Goal: Task Accomplishment & Management: Use online tool/utility

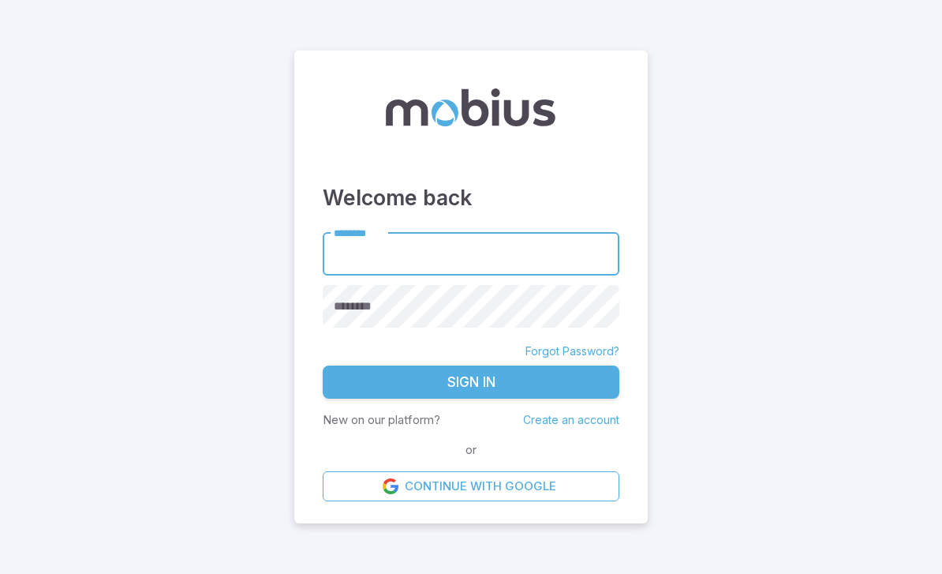
click at [457, 275] on input "********" at bounding box center [471, 253] width 297 height 43
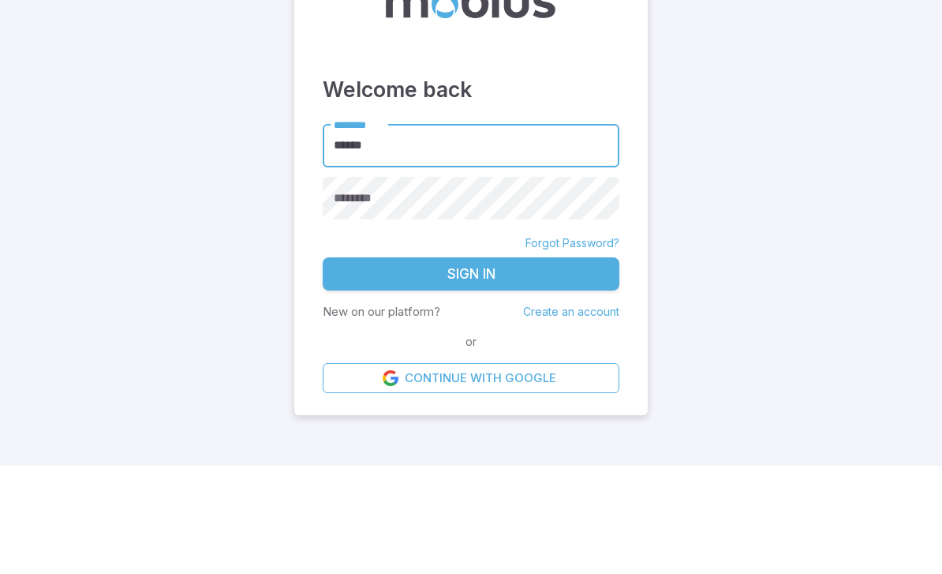
type input "******"
click at [370, 285] on div "********" at bounding box center [471, 306] width 297 height 43
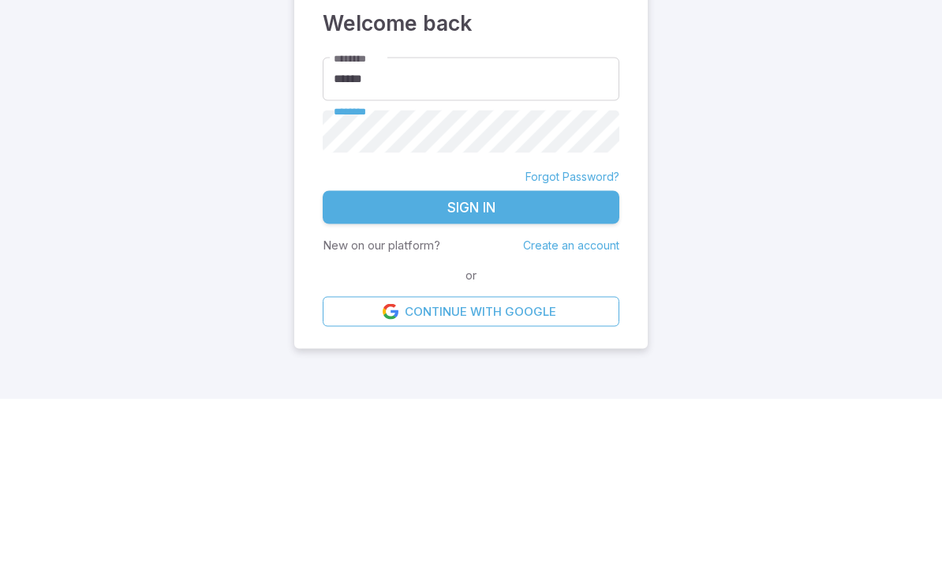
click at [522, 365] on button "Sign In" at bounding box center [471, 381] width 297 height 33
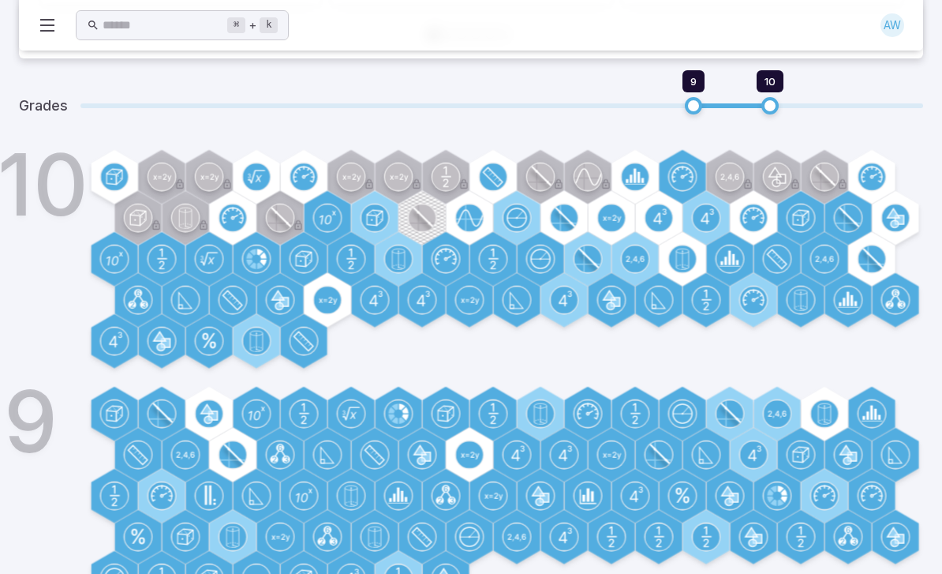
scroll to position [507, 0]
click at [215, 417] on icon at bounding box center [213, 416] width 9 height 9
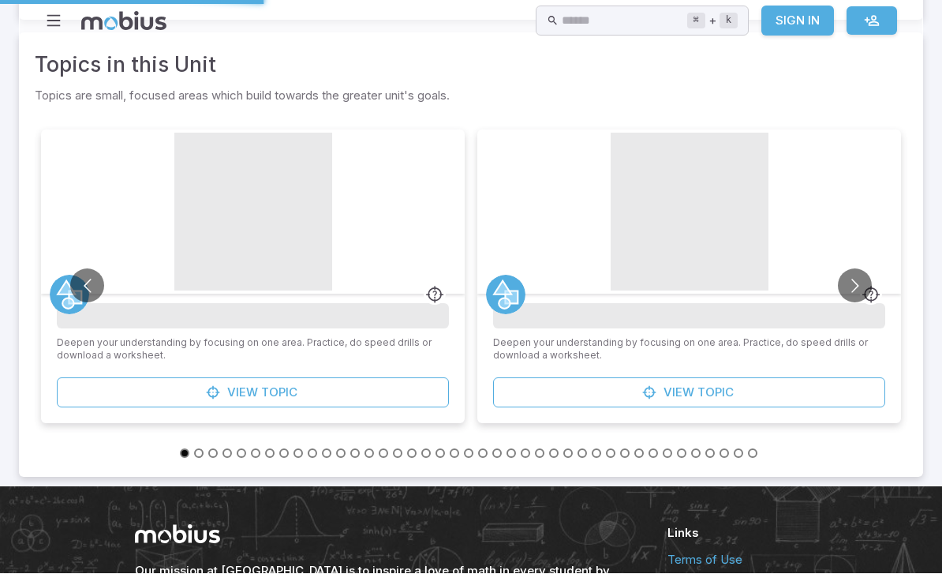
scroll to position [0, 0]
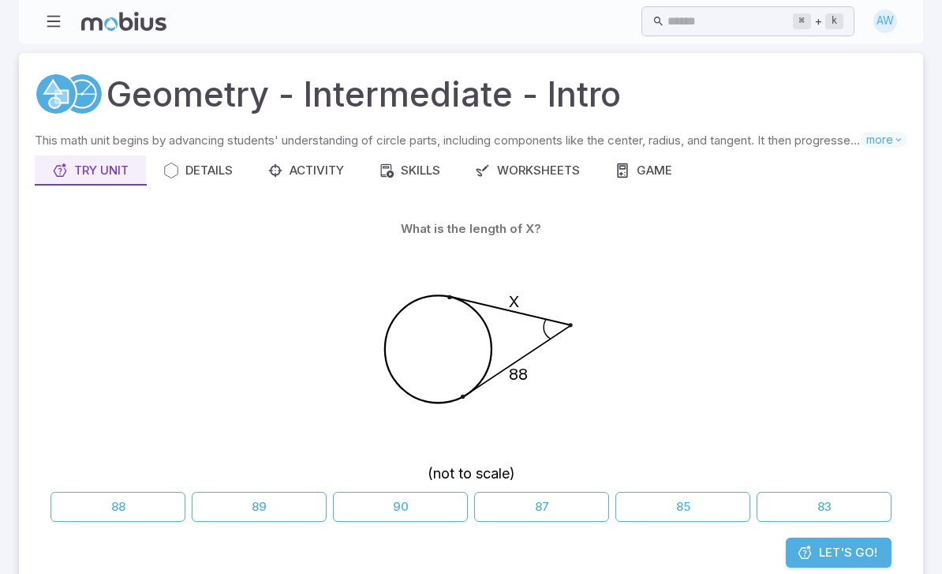
click at [141, 496] on button "88" at bounding box center [118, 507] width 135 height 30
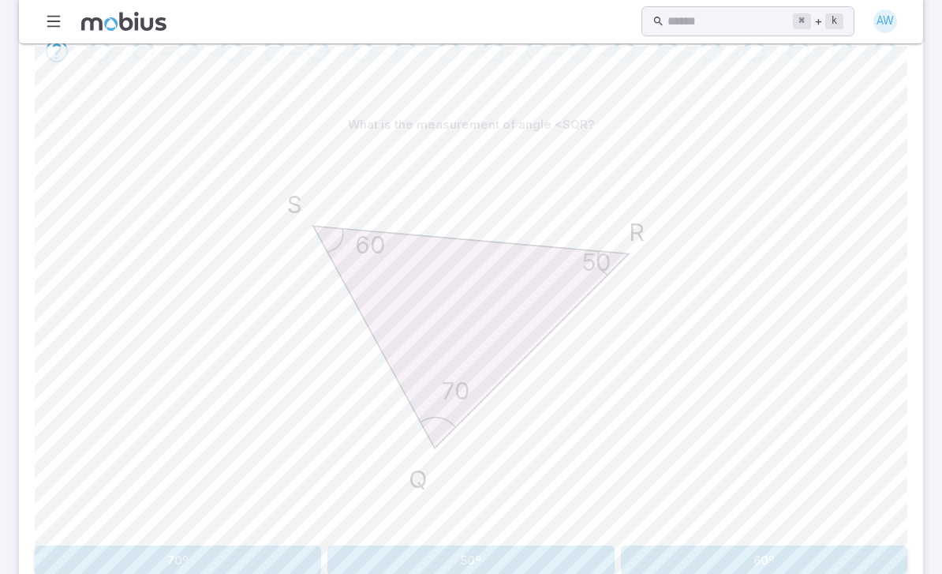
scroll to position [329, 0]
click at [236, 545] on button "70º" at bounding box center [178, 560] width 286 height 30
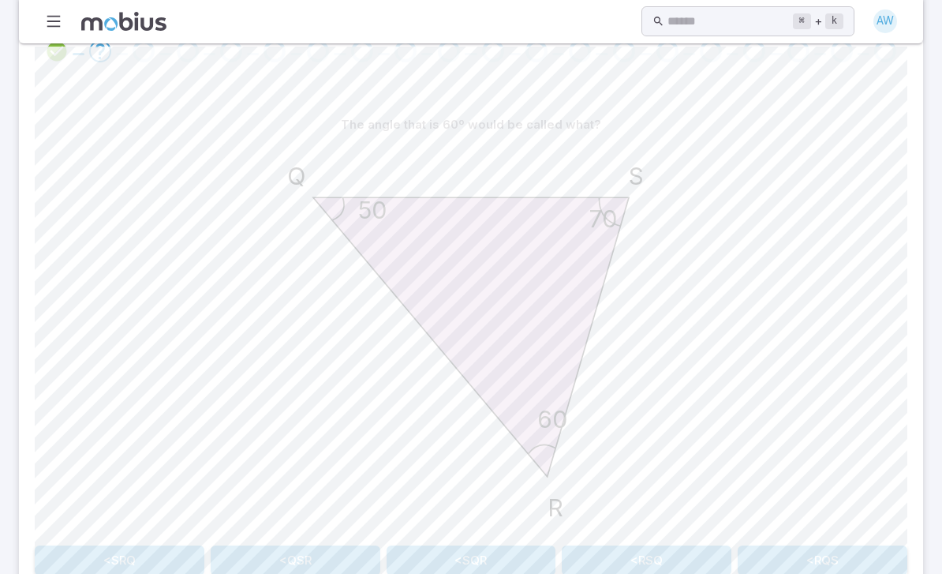
click at [166, 572] on button "<SRQ" at bounding box center [120, 560] width 170 height 30
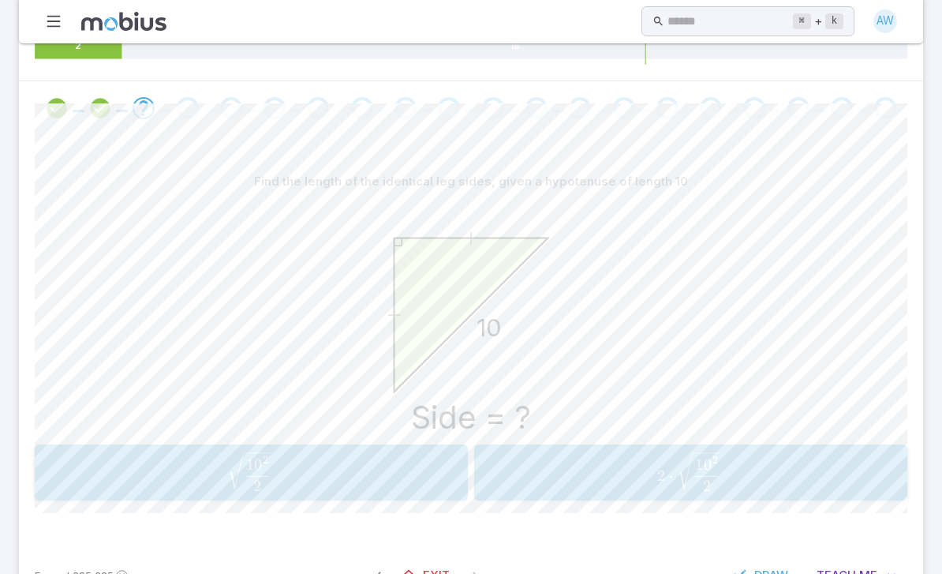
click at [372, 473] on span "2 10 2 ​ ​" at bounding box center [250, 471] width 398 height 39
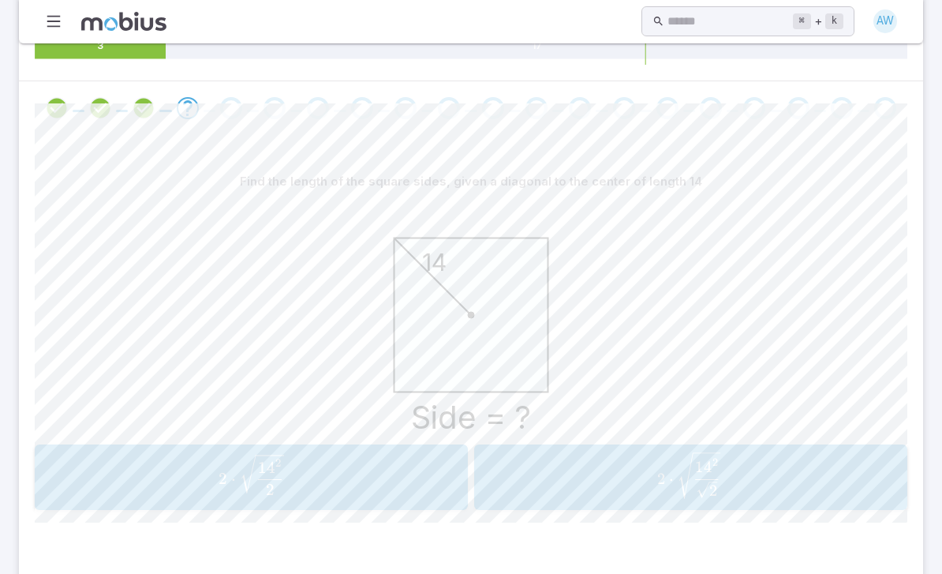
click at [379, 483] on span "2 ⋅ 2 14 2 ​ ​" at bounding box center [250, 475] width 423 height 40
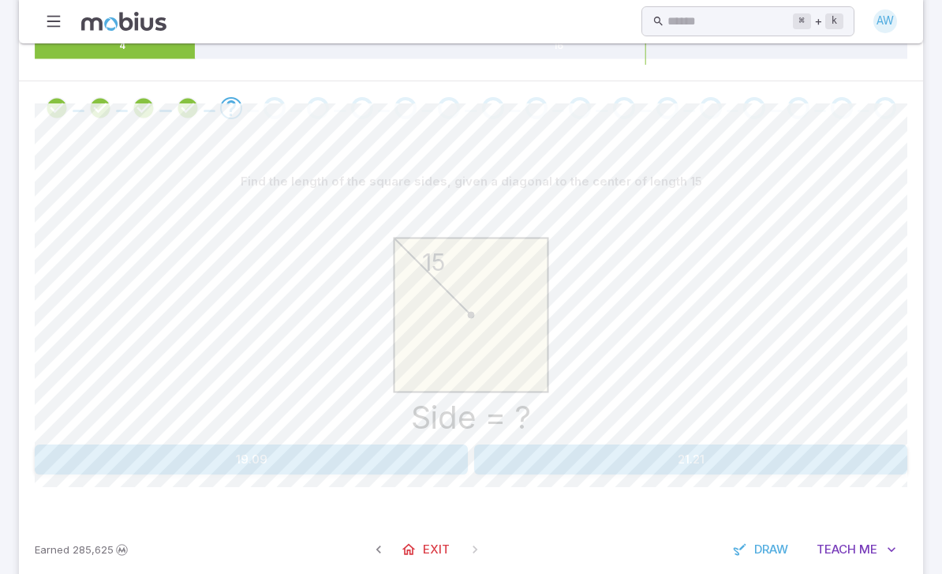
scroll to position [246, 0]
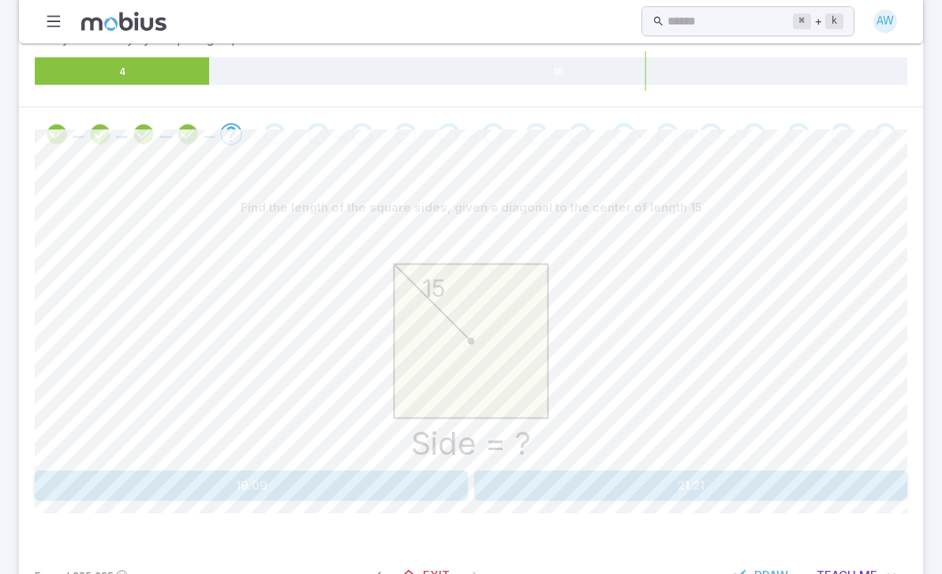
click at [191, 137] on icon "Review your answer" at bounding box center [188, 134] width 24 height 24
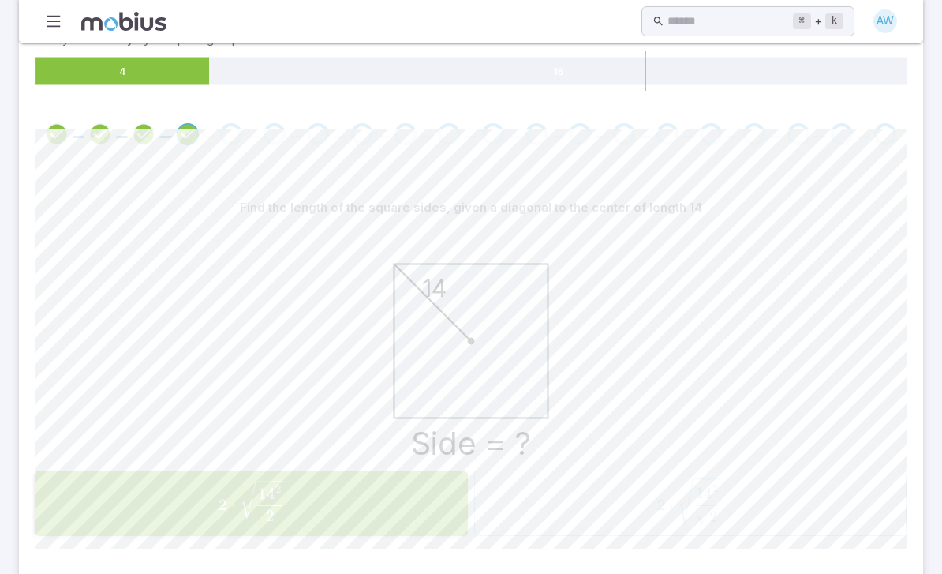
click at [233, 123] on div "Go to the next question" at bounding box center [231, 134] width 22 height 22
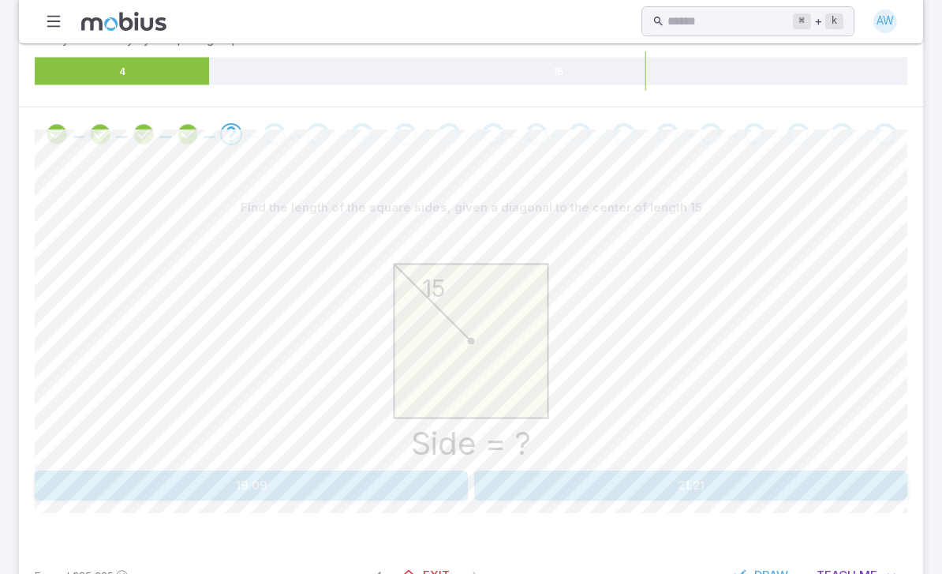
click at [185, 129] on icon "Review your answer" at bounding box center [188, 134] width 24 height 24
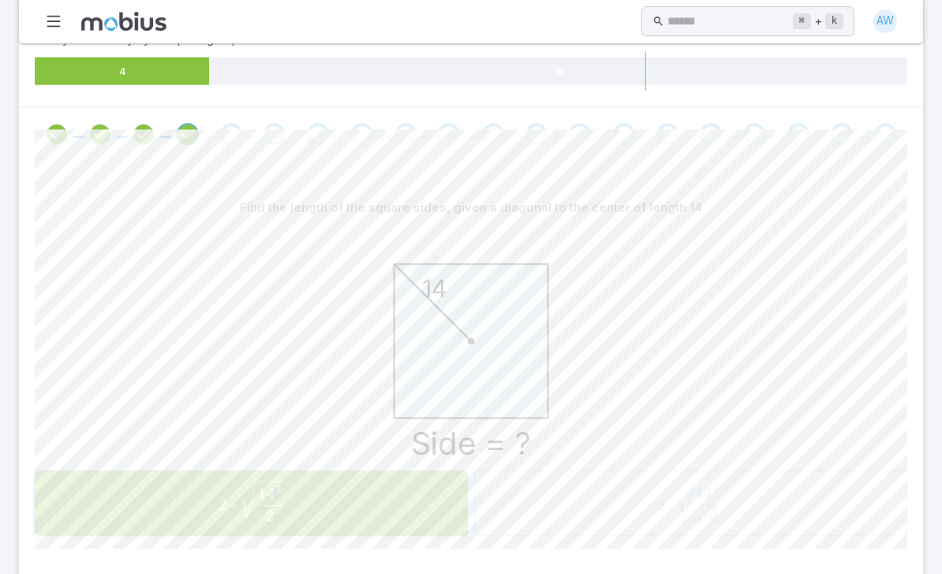
click at [222, 131] on div "Go to the next question" at bounding box center [231, 134] width 22 height 22
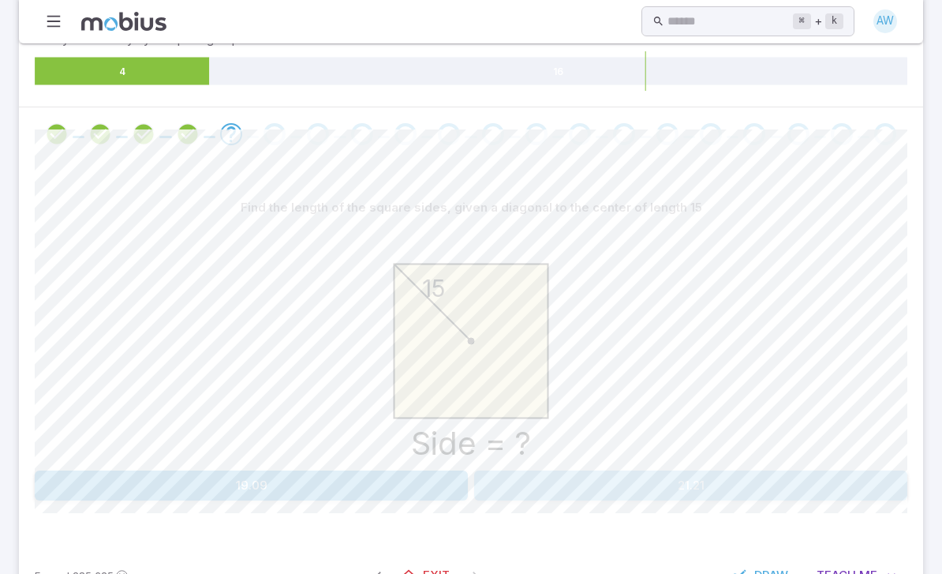
click at [589, 475] on button "21.21" at bounding box center [690, 485] width 433 height 30
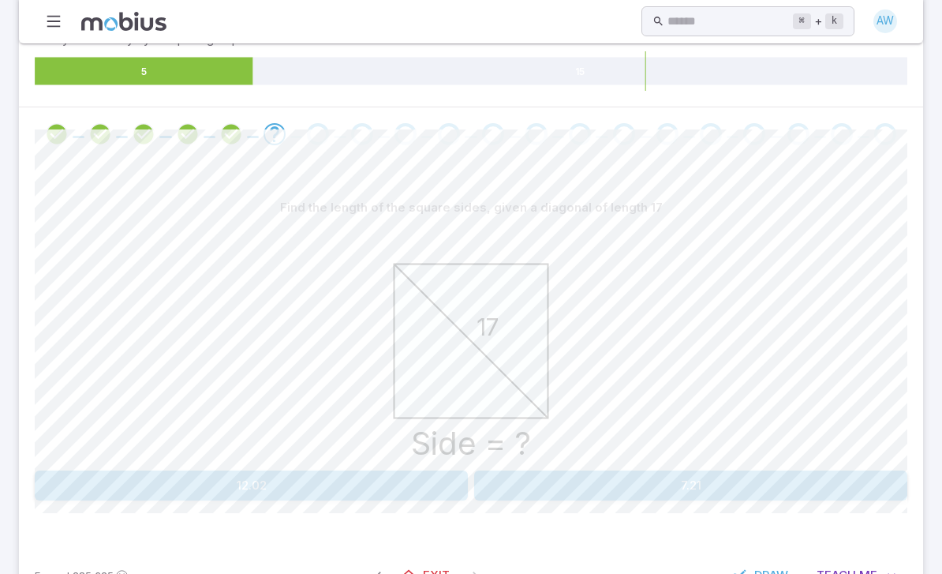
click at [238, 131] on icon "Review your answer" at bounding box center [231, 134] width 24 height 24
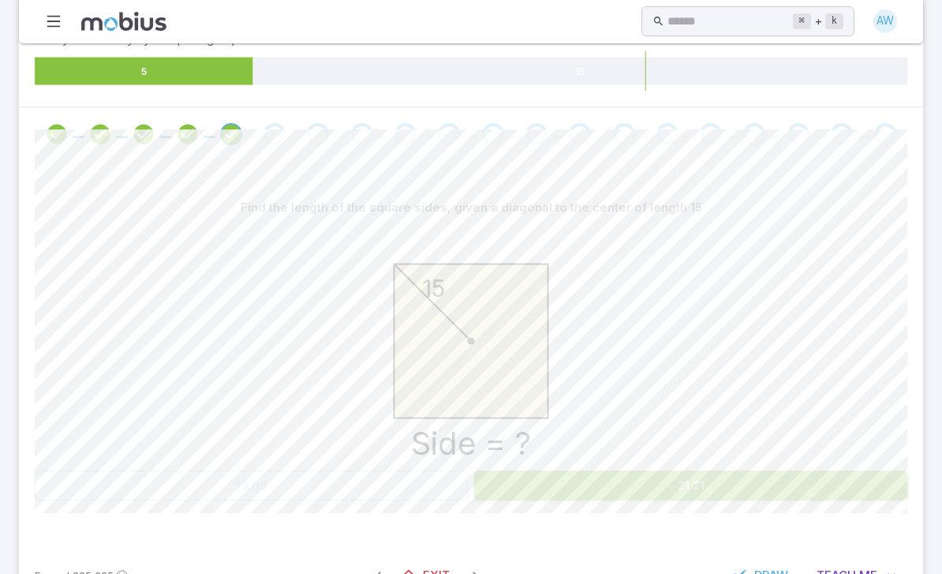
click at [270, 123] on div "Go to the next question" at bounding box center [275, 134] width 22 height 22
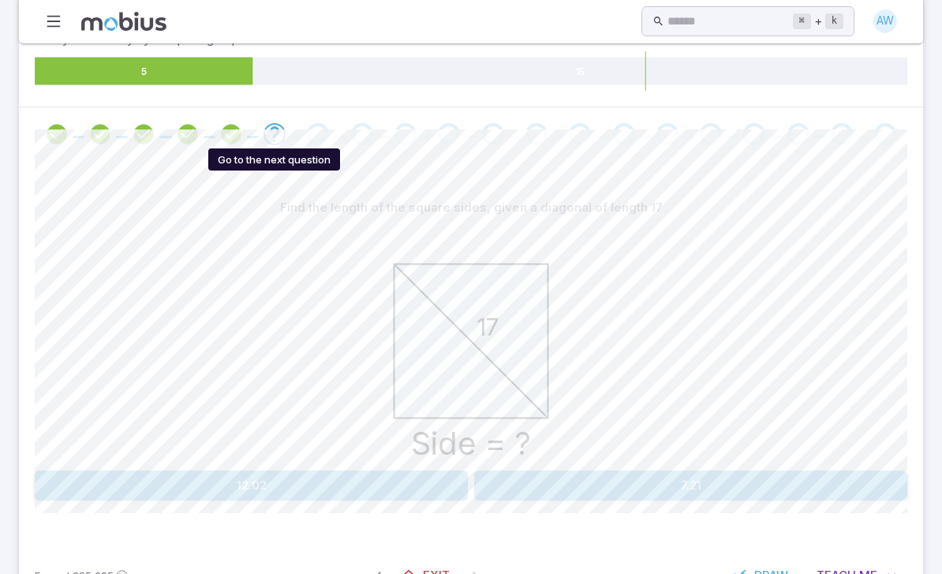
click at [161, 496] on button "12.02" at bounding box center [251, 485] width 433 height 30
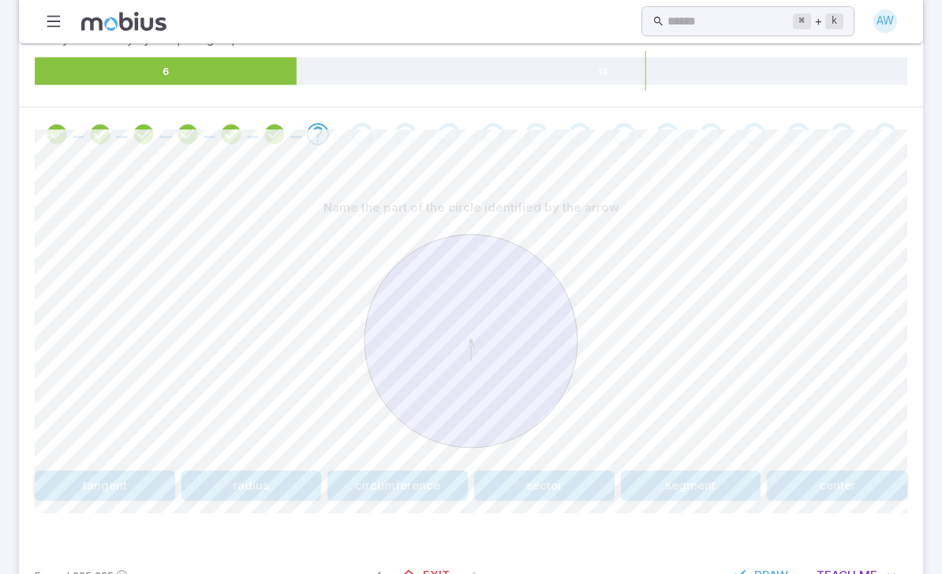
click at [829, 490] on button "center" at bounding box center [837, 485] width 140 height 30
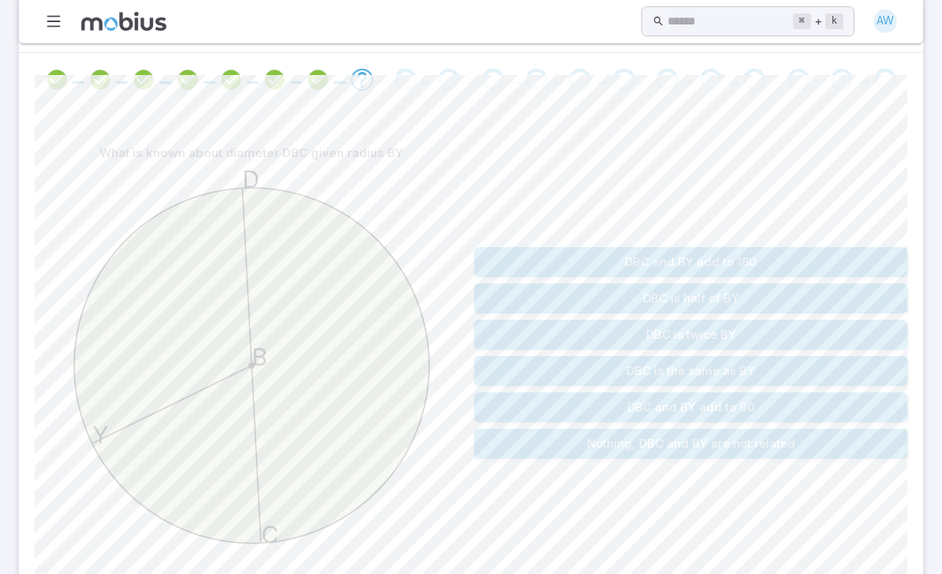
scroll to position [313, 0]
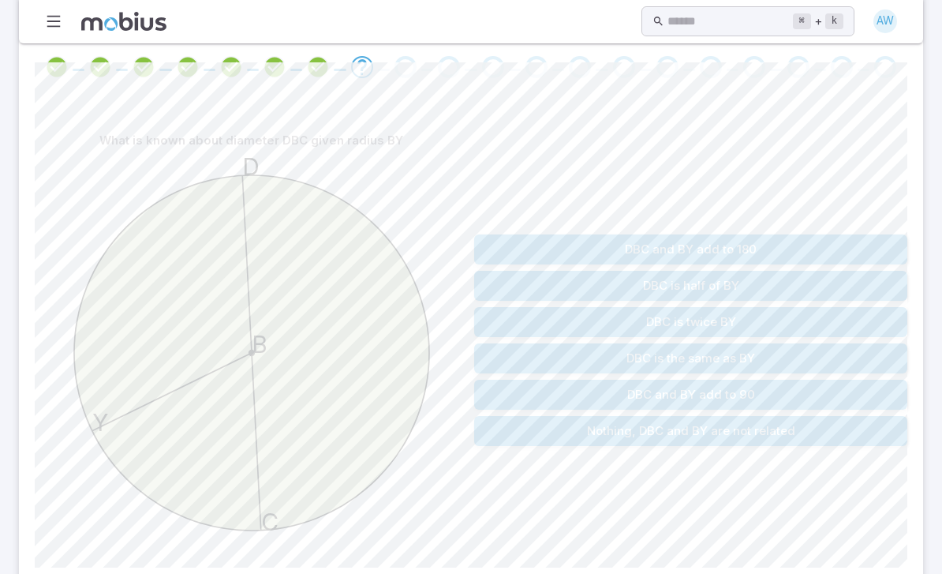
click at [533, 324] on button "DBC is twice BY" at bounding box center [690, 322] width 433 height 30
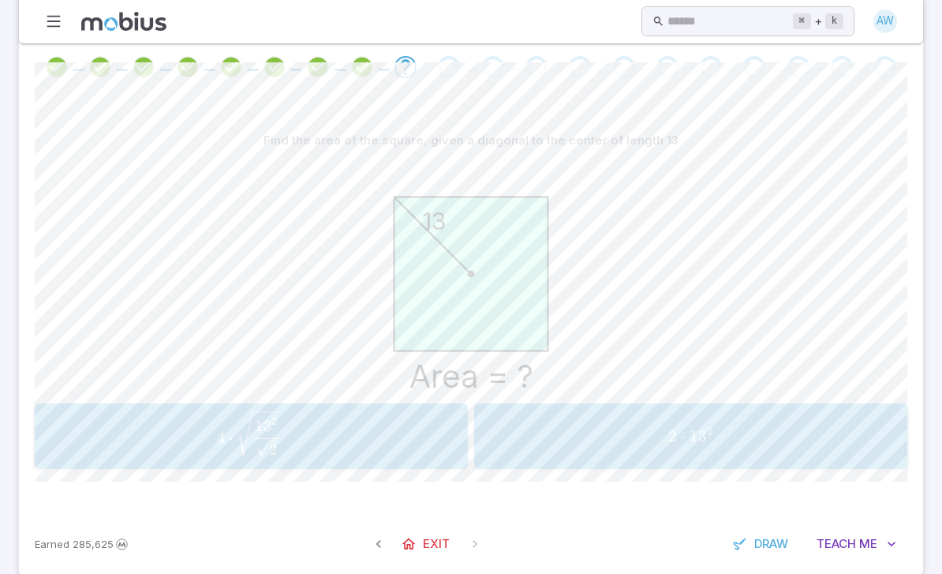
scroll to position [282, 0]
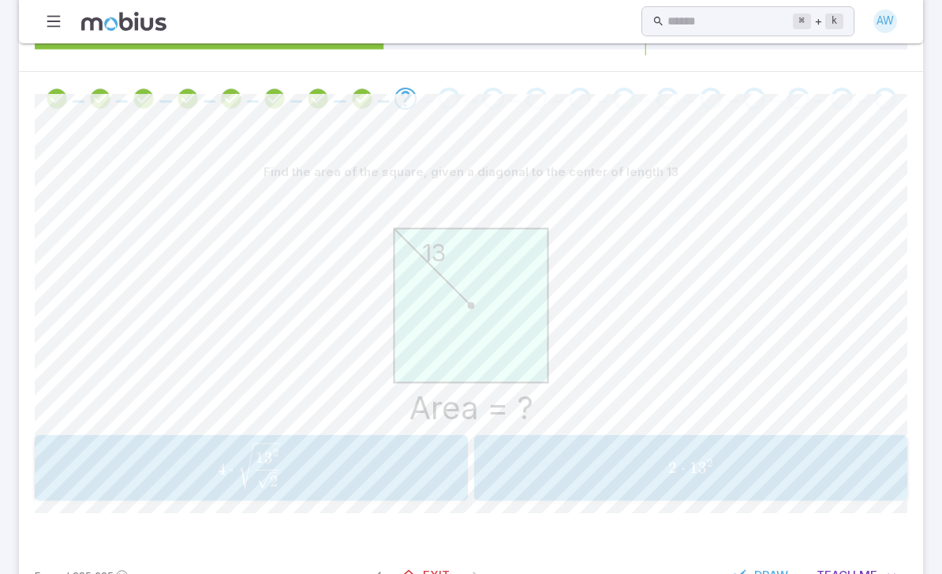
click at [221, 469] on span "4" at bounding box center [223, 468] width 9 height 19
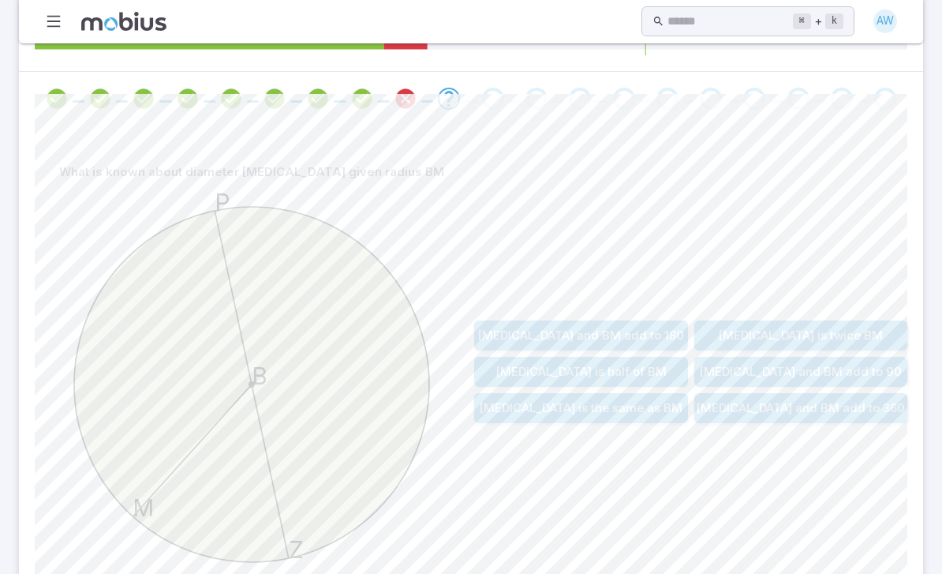
click at [743, 331] on button "[MEDICAL_DATA] is twice BM" at bounding box center [801, 335] width 214 height 30
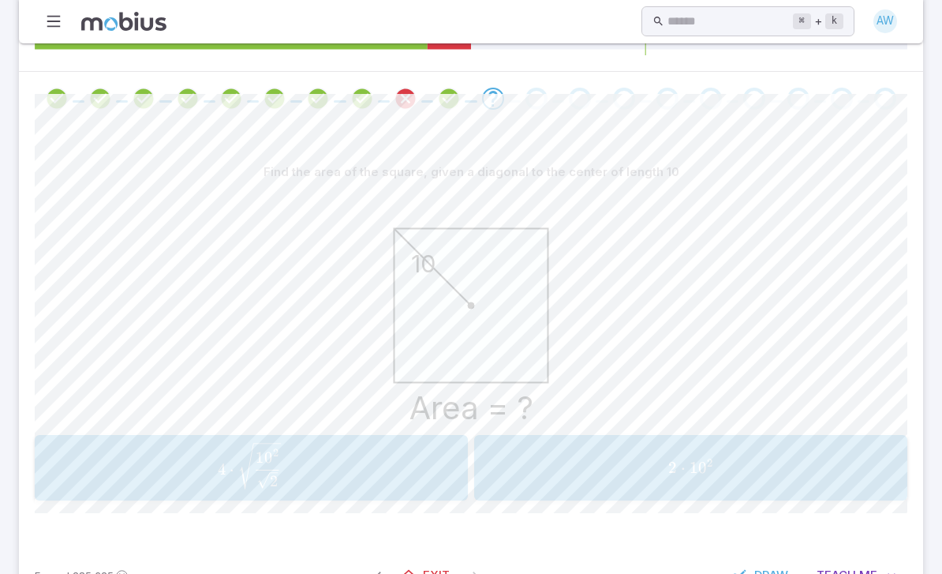
click at [629, 464] on span "2 ⋅ 10 2" at bounding box center [690, 468] width 423 height 20
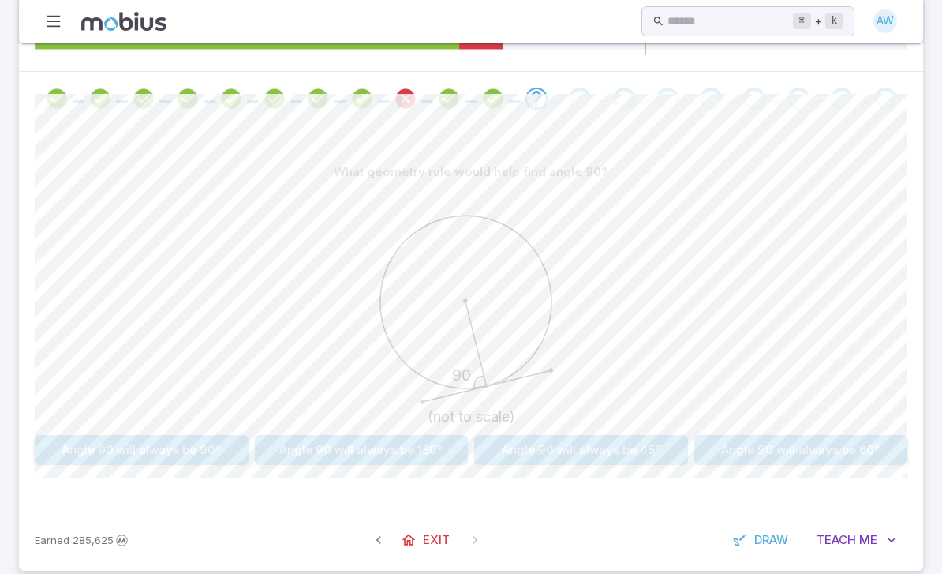
scroll to position [246, 0]
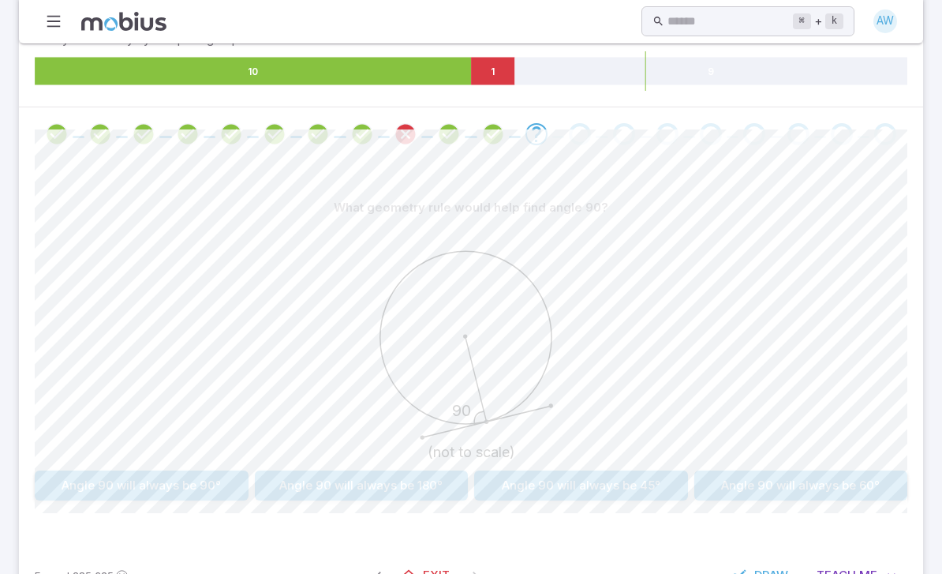
click at [118, 486] on button "Angle 90 will always be 90°" at bounding box center [142, 485] width 214 height 30
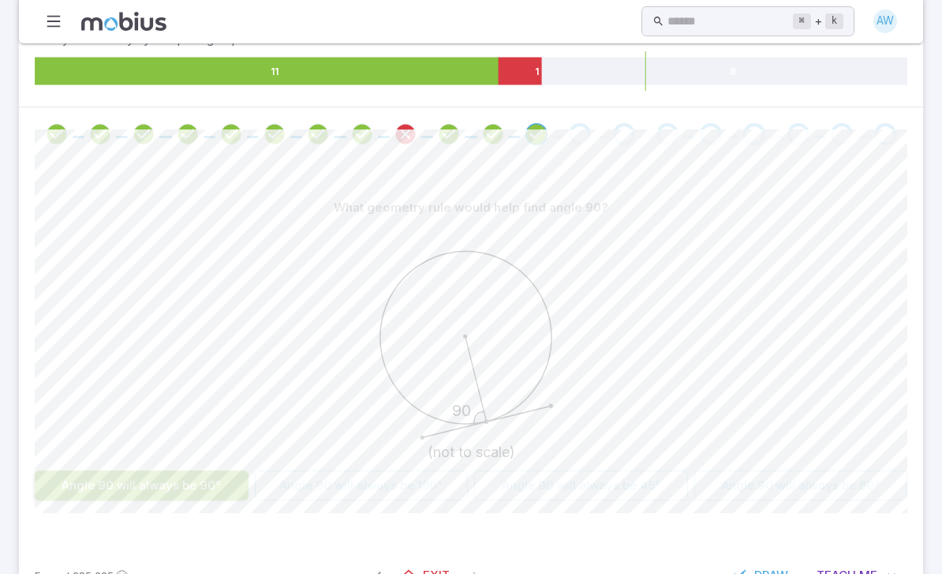
scroll to position [210, 0]
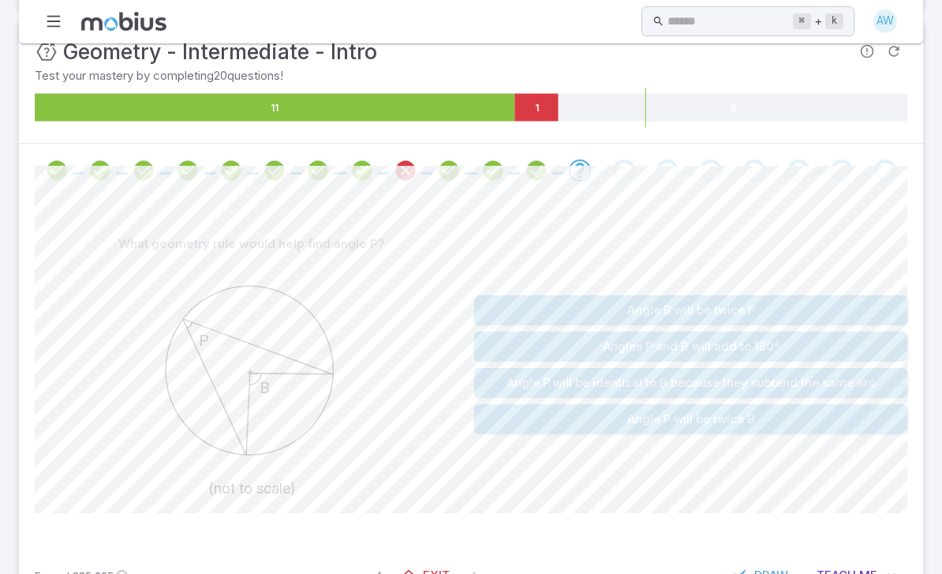
click at [802, 418] on button "Angle P will be twice B" at bounding box center [690, 419] width 433 height 30
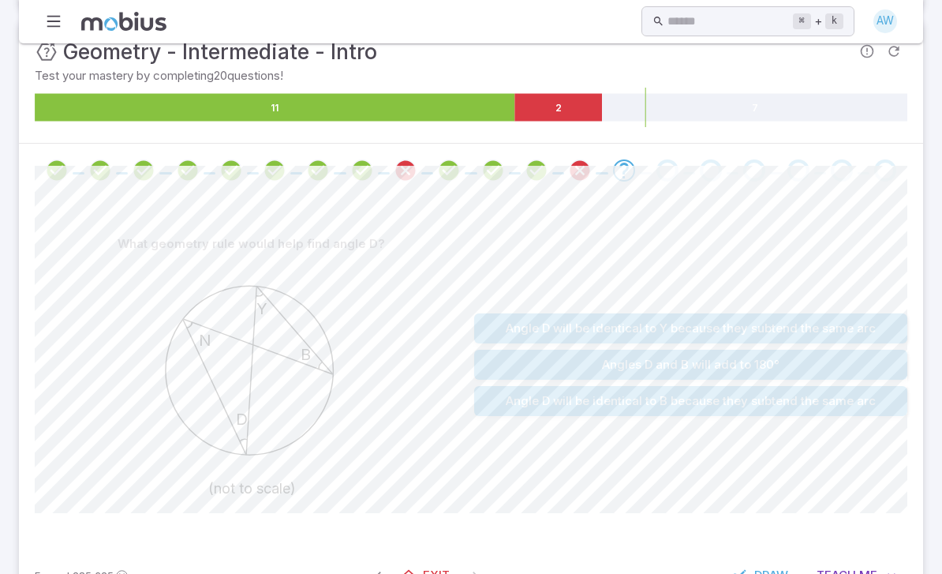
click at [784, 406] on button "Angle D will be identical to B because they subtend the same arc" at bounding box center [690, 401] width 433 height 30
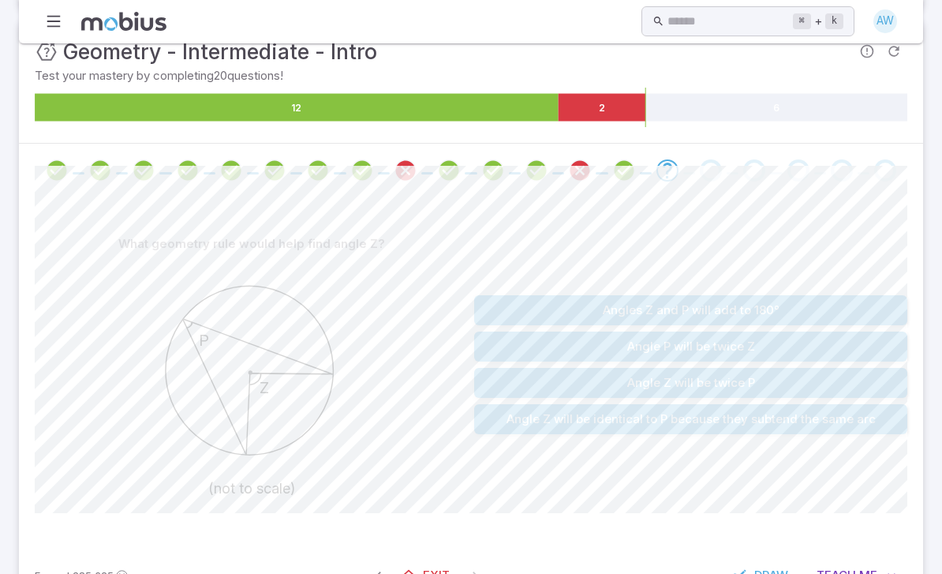
click at [778, 379] on button "Angle Z will be twice P" at bounding box center [690, 383] width 433 height 30
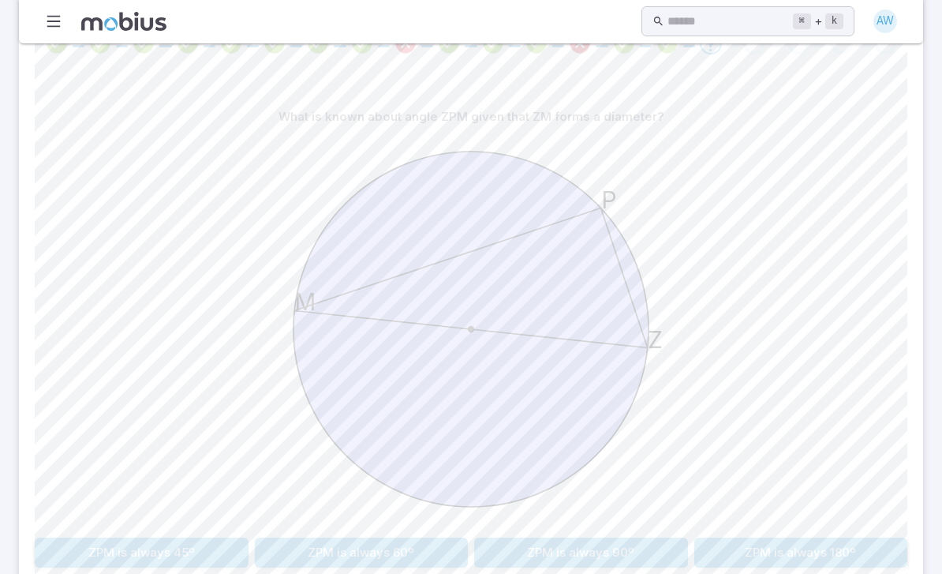
scroll to position [337, 0]
click at [817, 558] on button "ZPM is always 180º" at bounding box center [801, 552] width 214 height 30
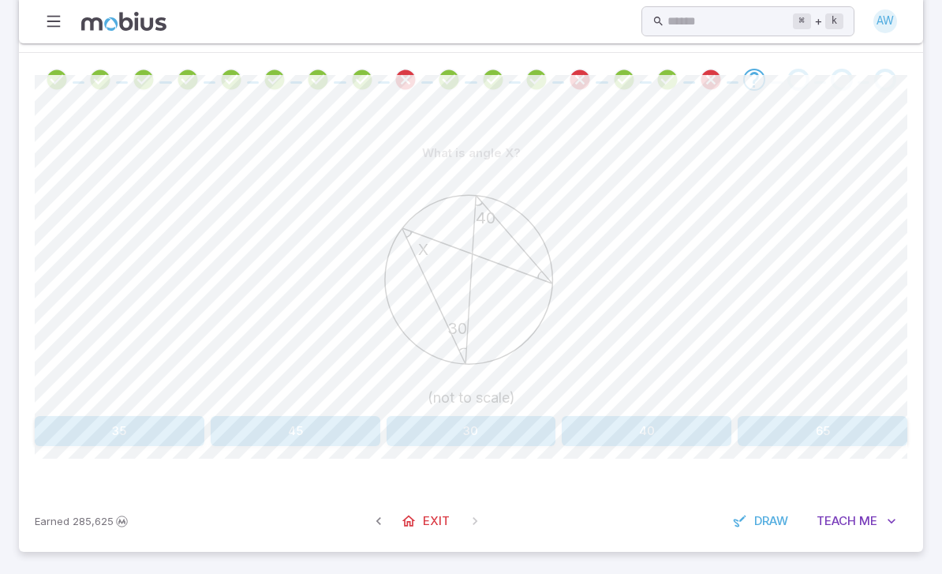
scroll to position [246, 0]
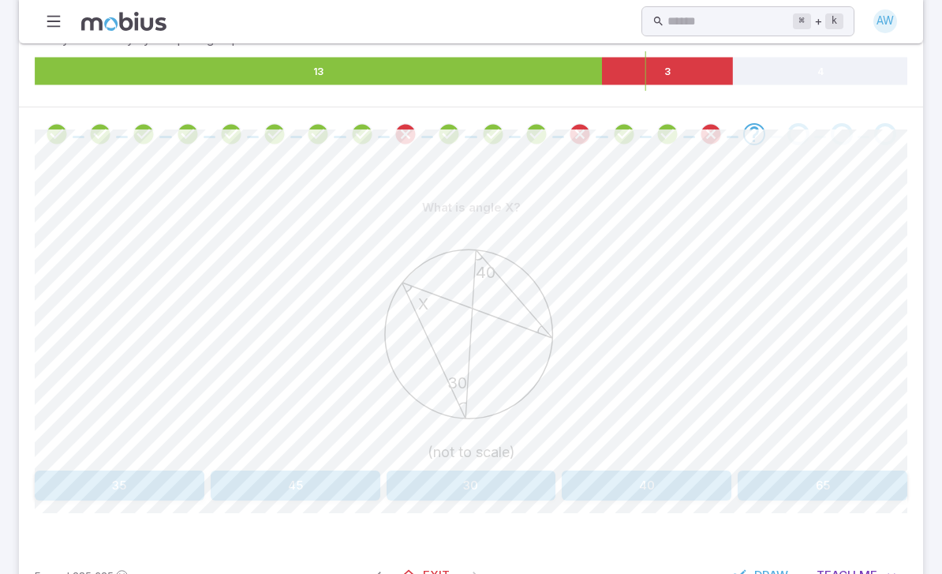
click at [691, 489] on button "40" at bounding box center [647, 485] width 170 height 30
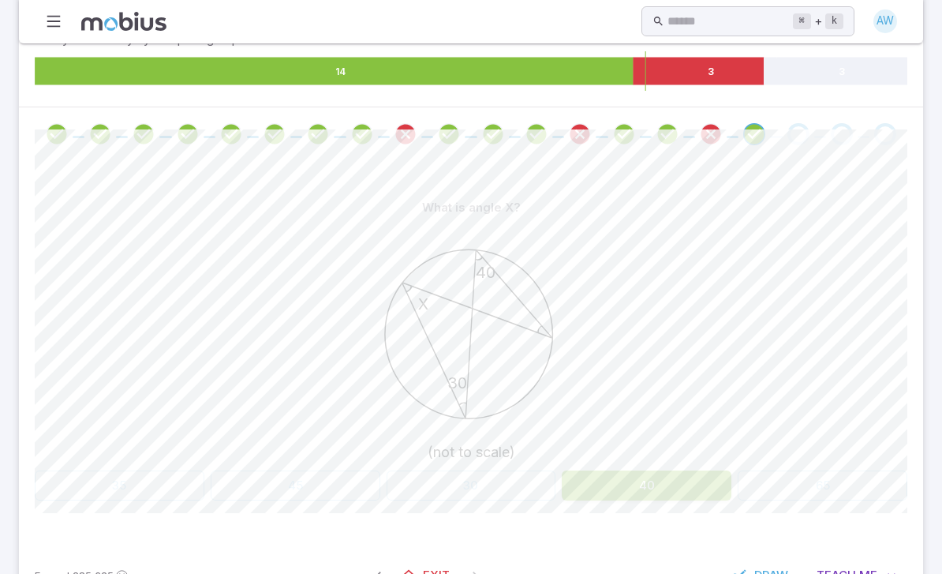
scroll to position [210, 0]
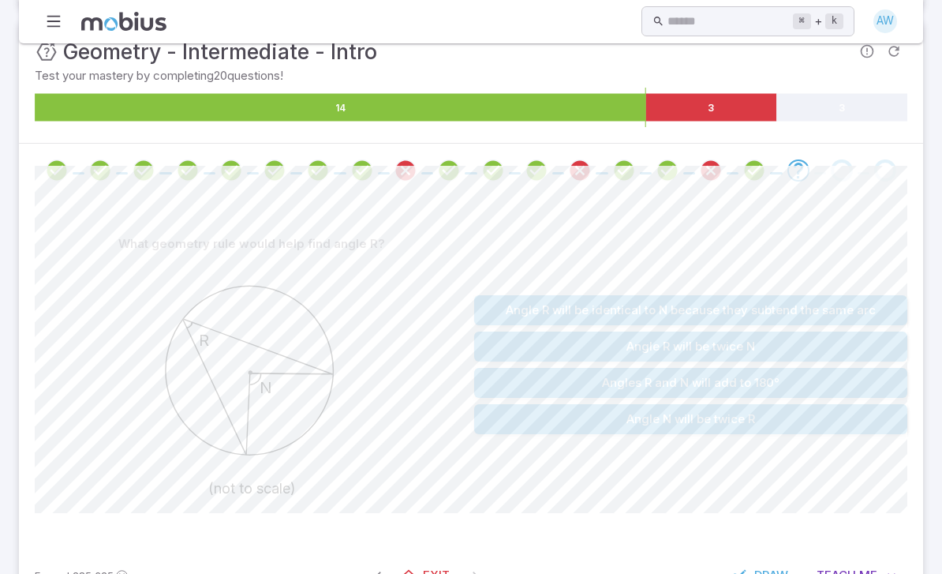
click at [733, 417] on button "Angle N will be twice R" at bounding box center [690, 419] width 433 height 30
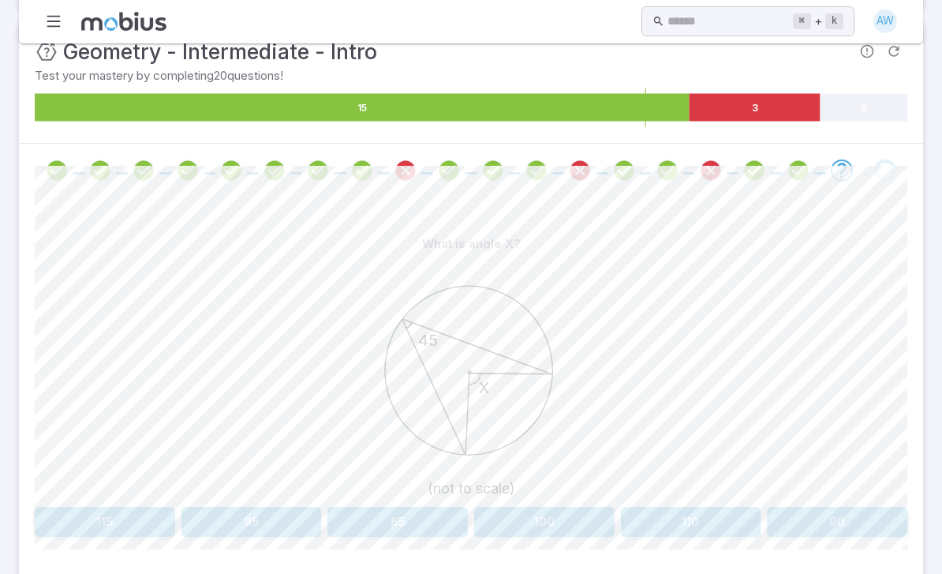
click at [833, 520] on button "90" at bounding box center [837, 522] width 140 height 30
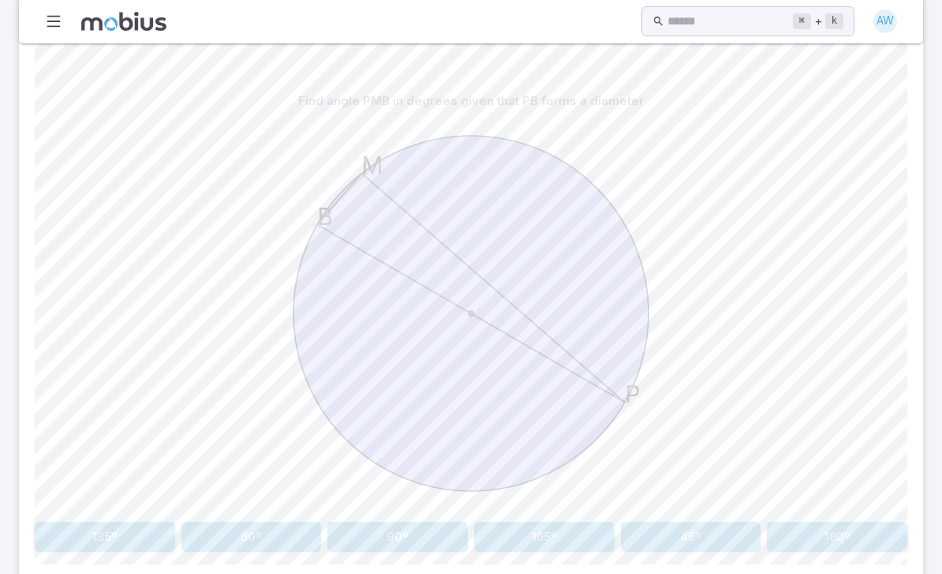
scroll to position [346, 0]
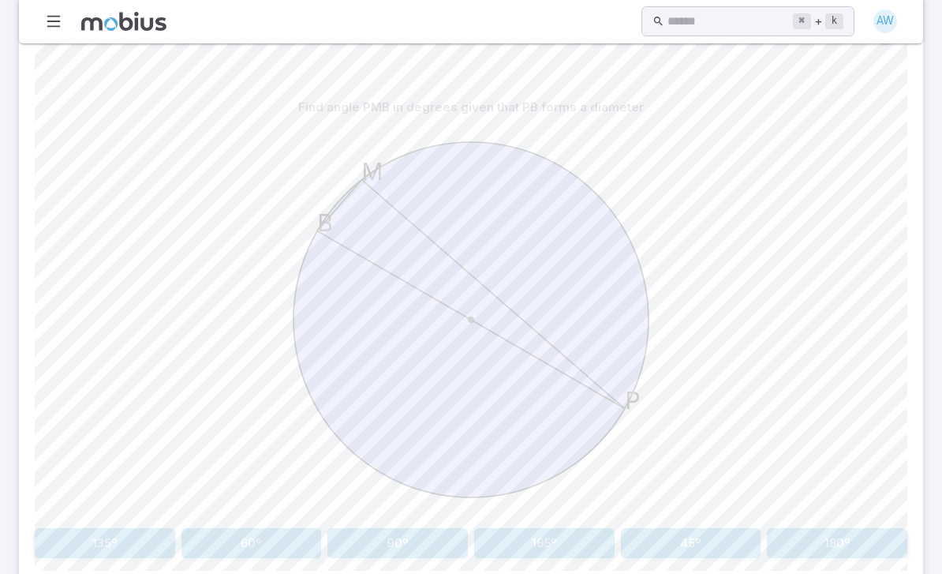
click at [409, 547] on button "90º" at bounding box center [397, 543] width 140 height 30
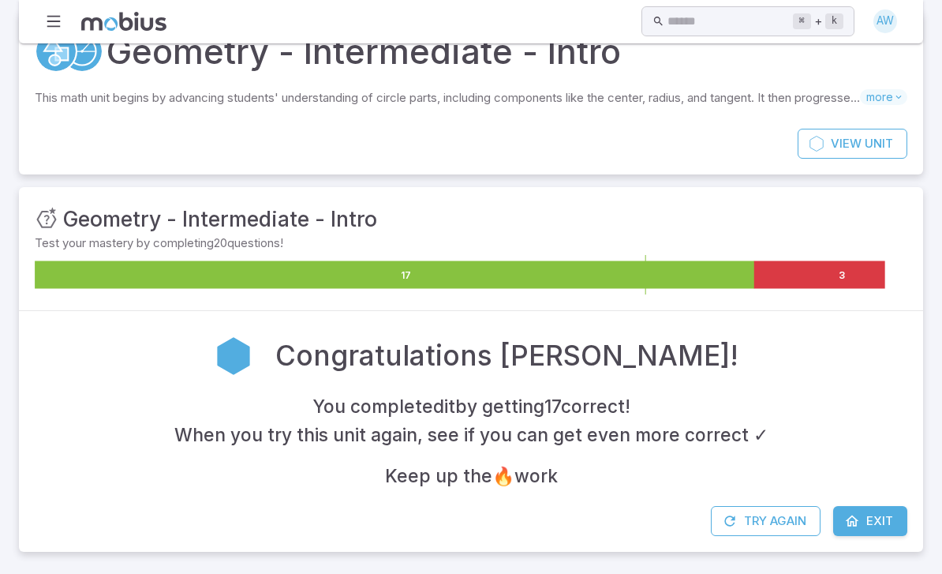
scroll to position [0, 0]
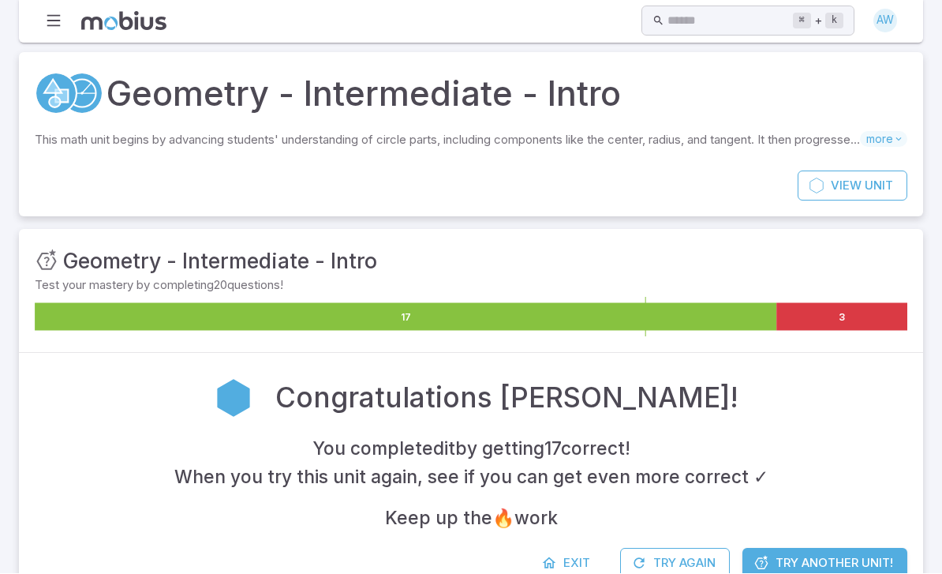
click at [578, 556] on span "Exit" at bounding box center [576, 563] width 27 height 17
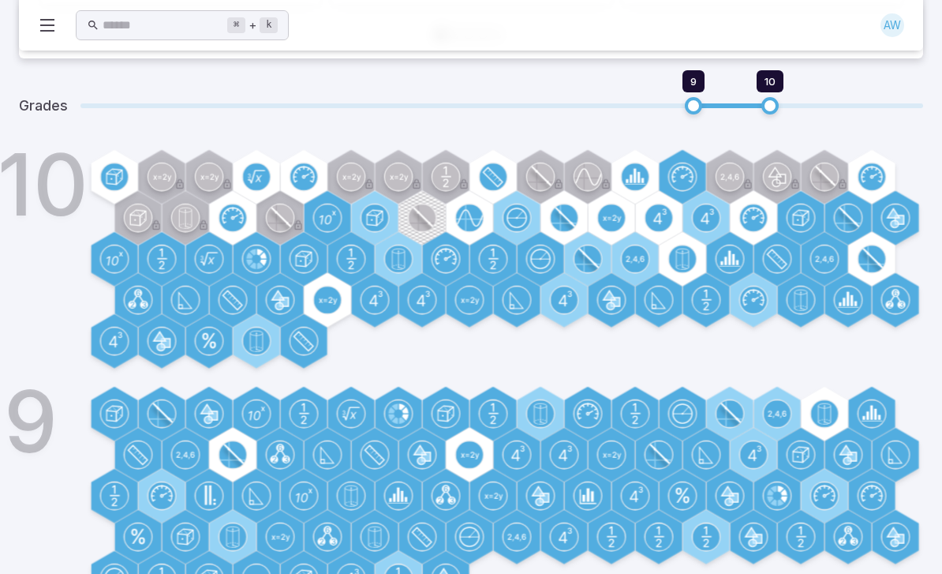
scroll to position [507, 0]
